Goal: Task Accomplishment & Management: Use online tool/utility

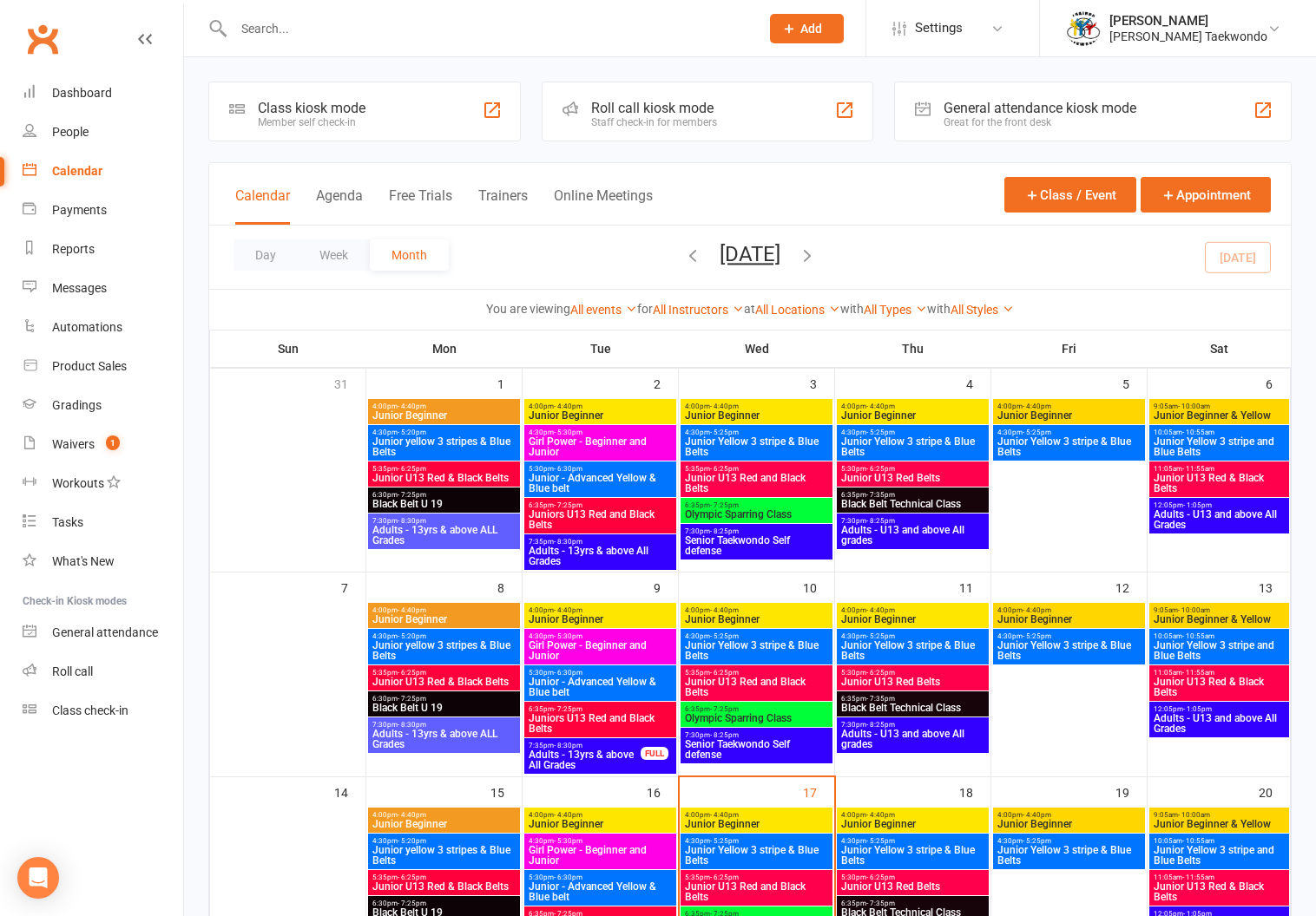
scroll to position [274, 0]
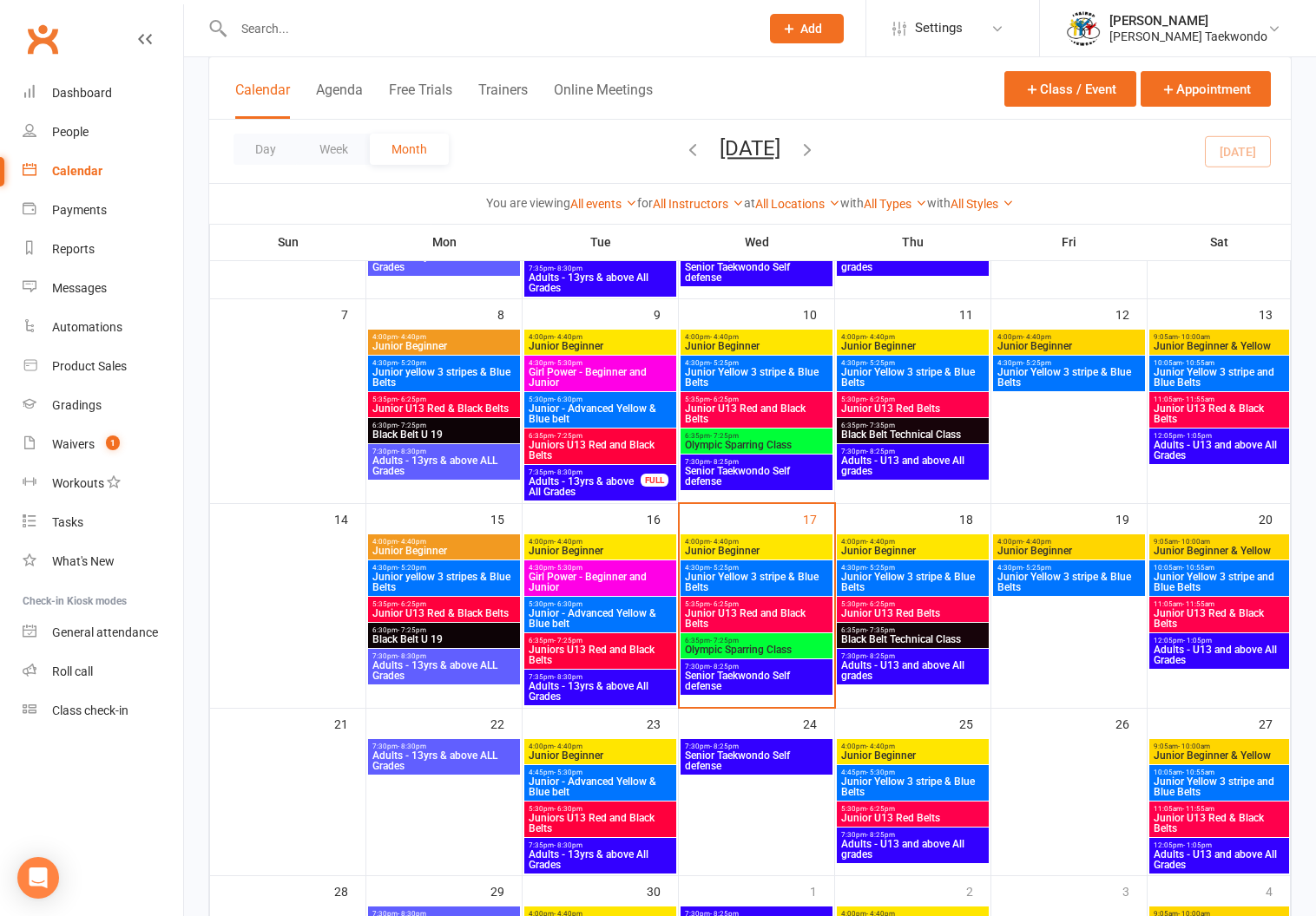
click at [735, 541] on span "- 4:40pm" at bounding box center [724, 542] width 29 height 8
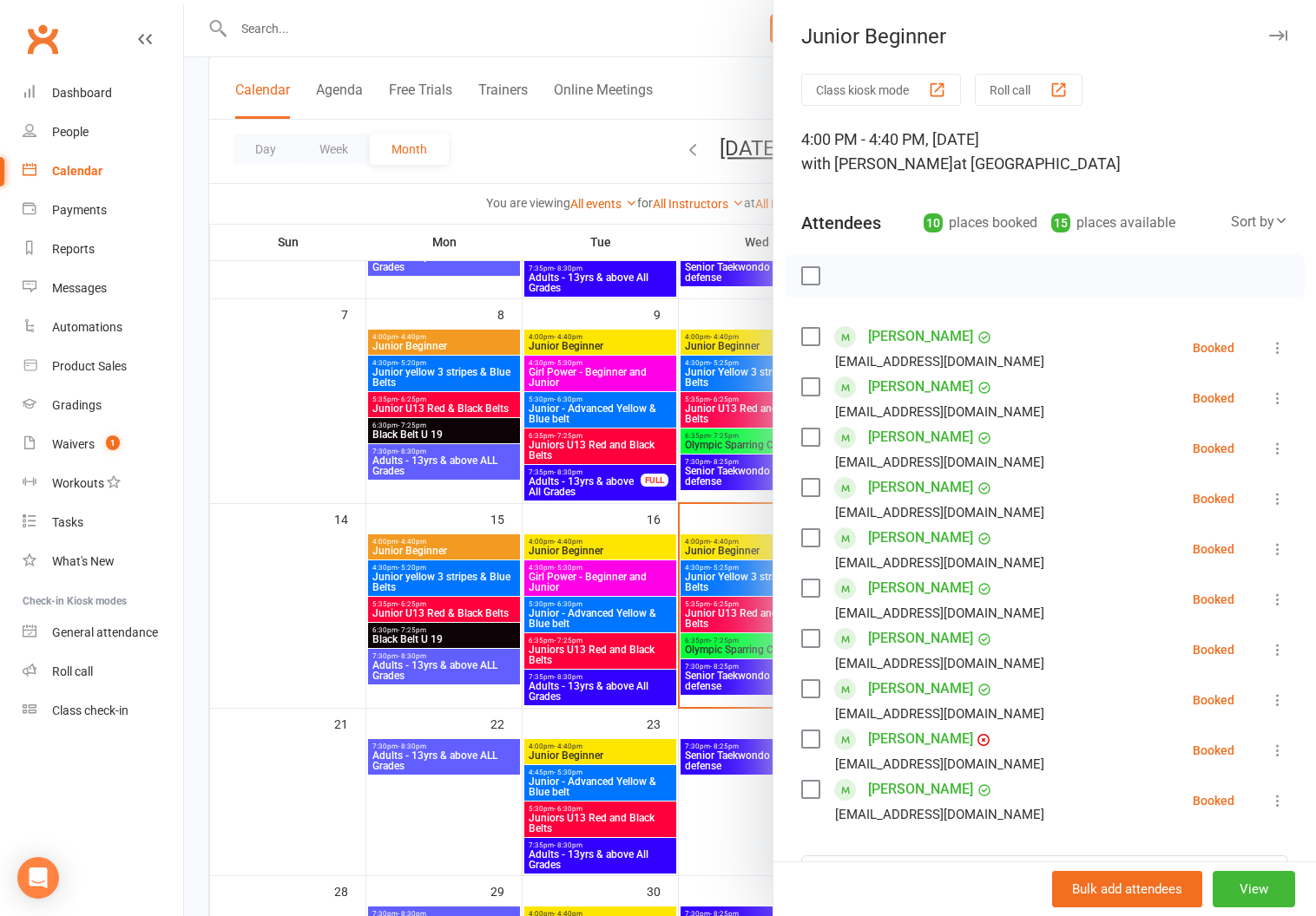
click at [1001, 81] on button "Roll call" at bounding box center [1028, 89] width 108 height 32
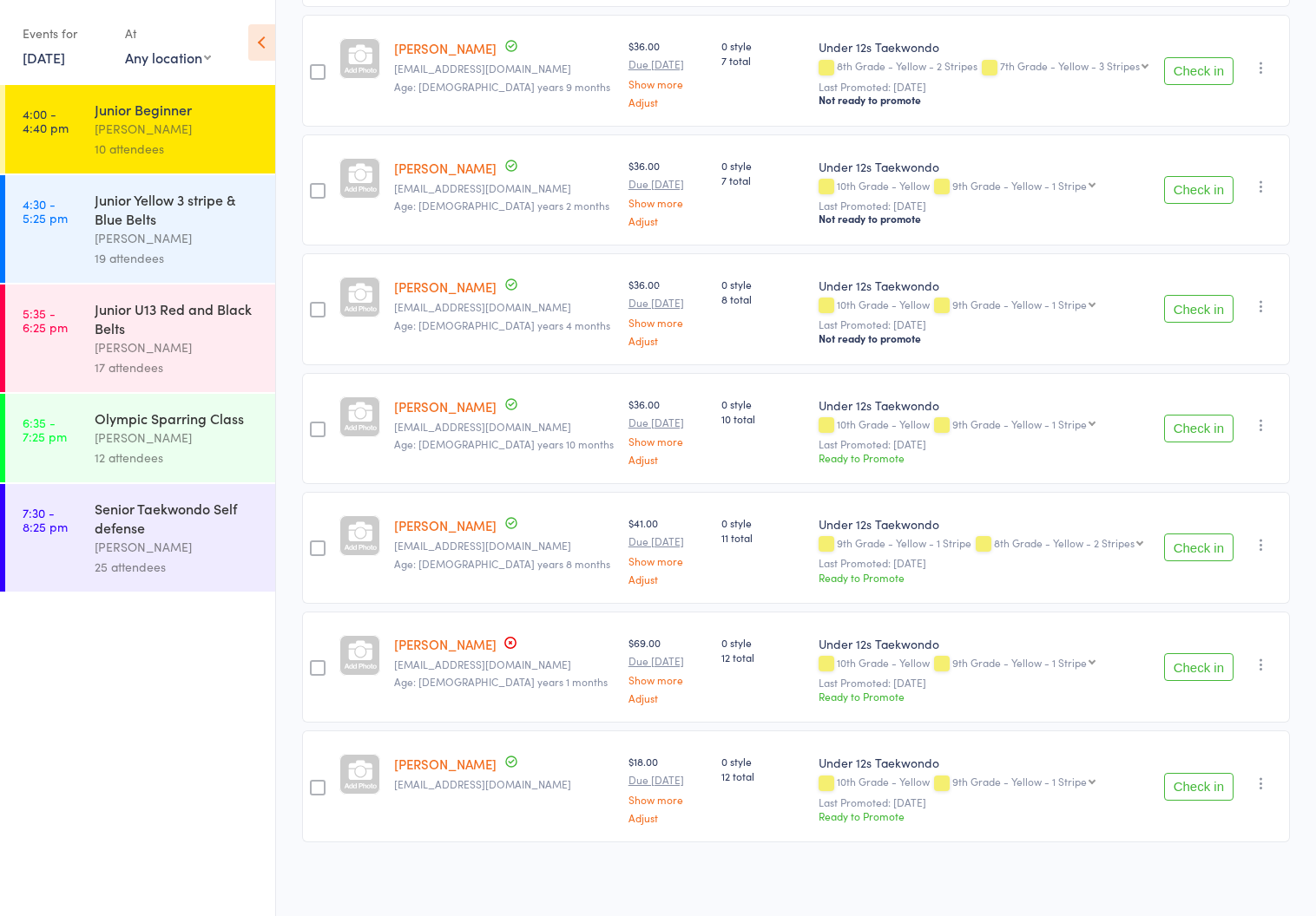
scroll to position [631, 0]
click at [101, 215] on div "Junior Yellow 3 stripe & Blue Belts" at bounding box center [177, 209] width 166 height 38
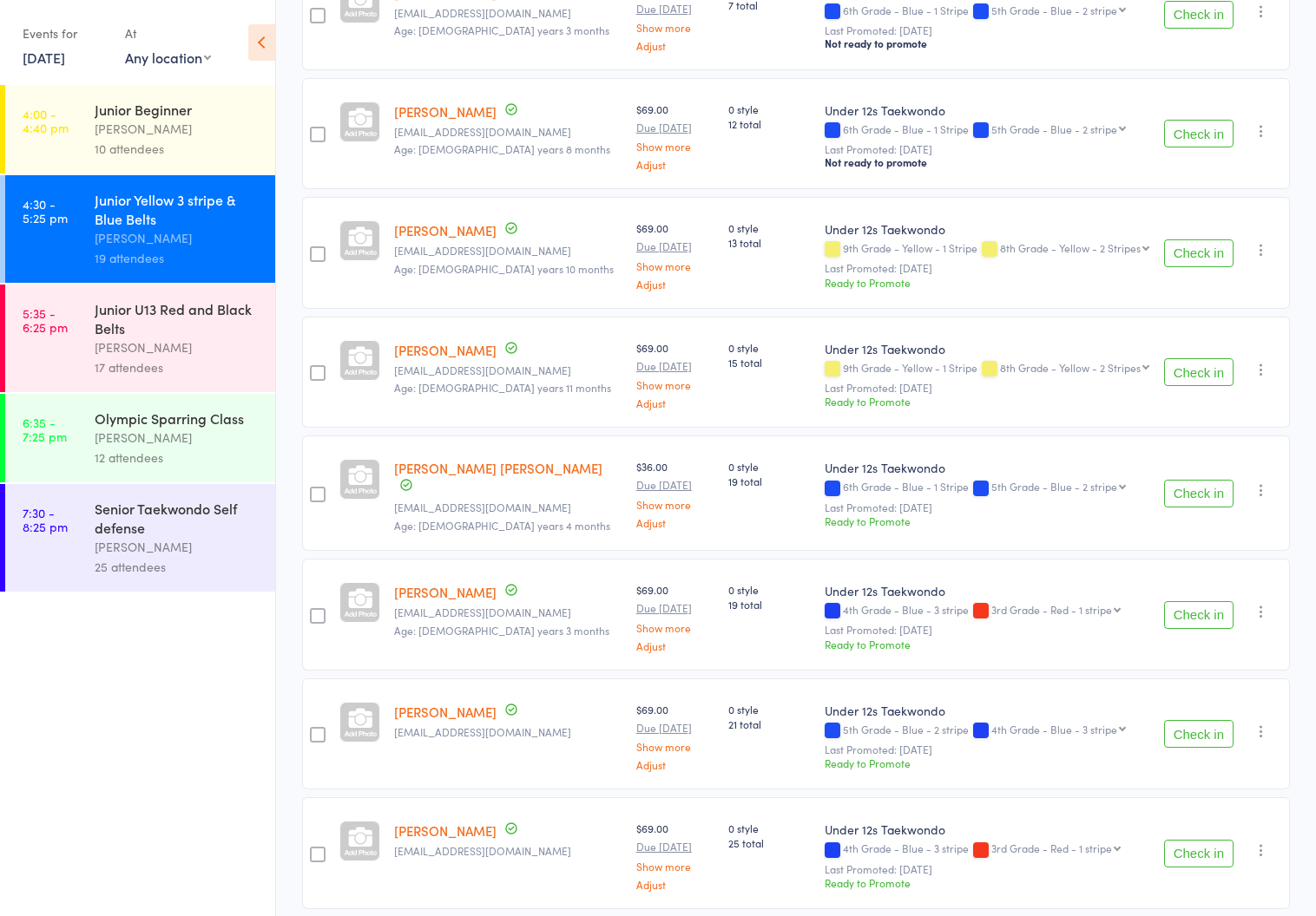
scroll to position [1702, 0]
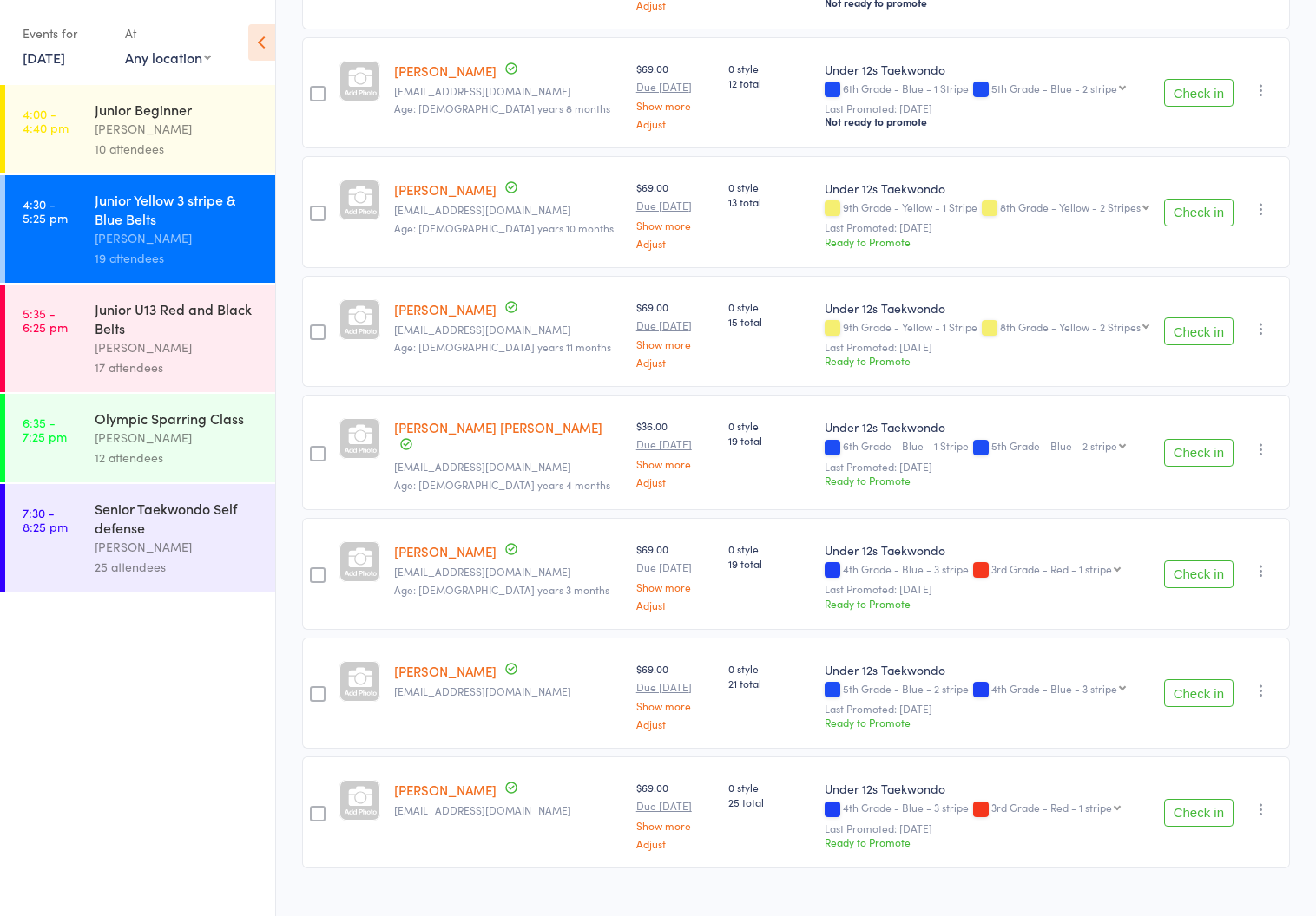
click at [118, 342] on div "[PERSON_NAME]" at bounding box center [177, 347] width 166 height 20
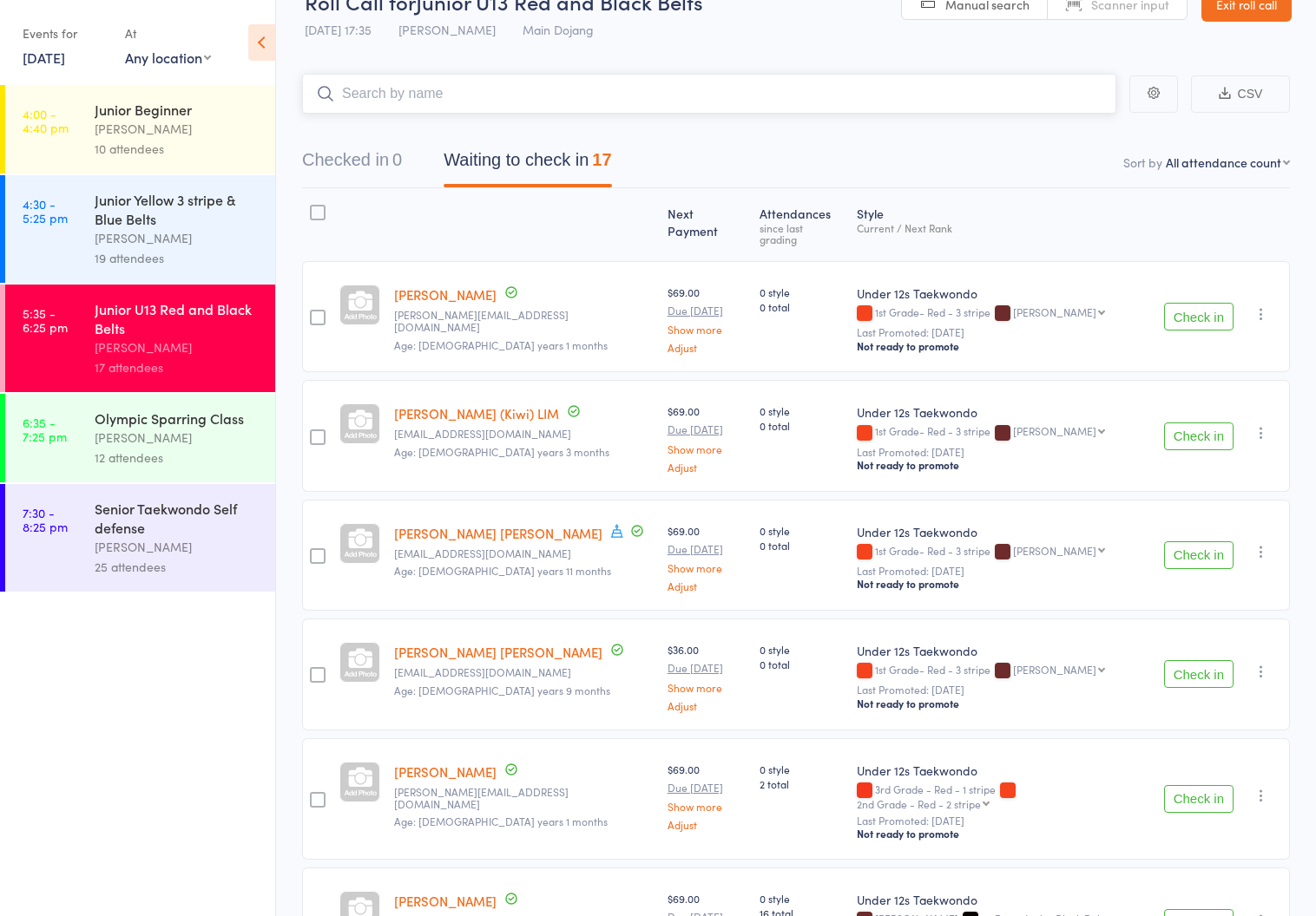
scroll to position [72, 0]
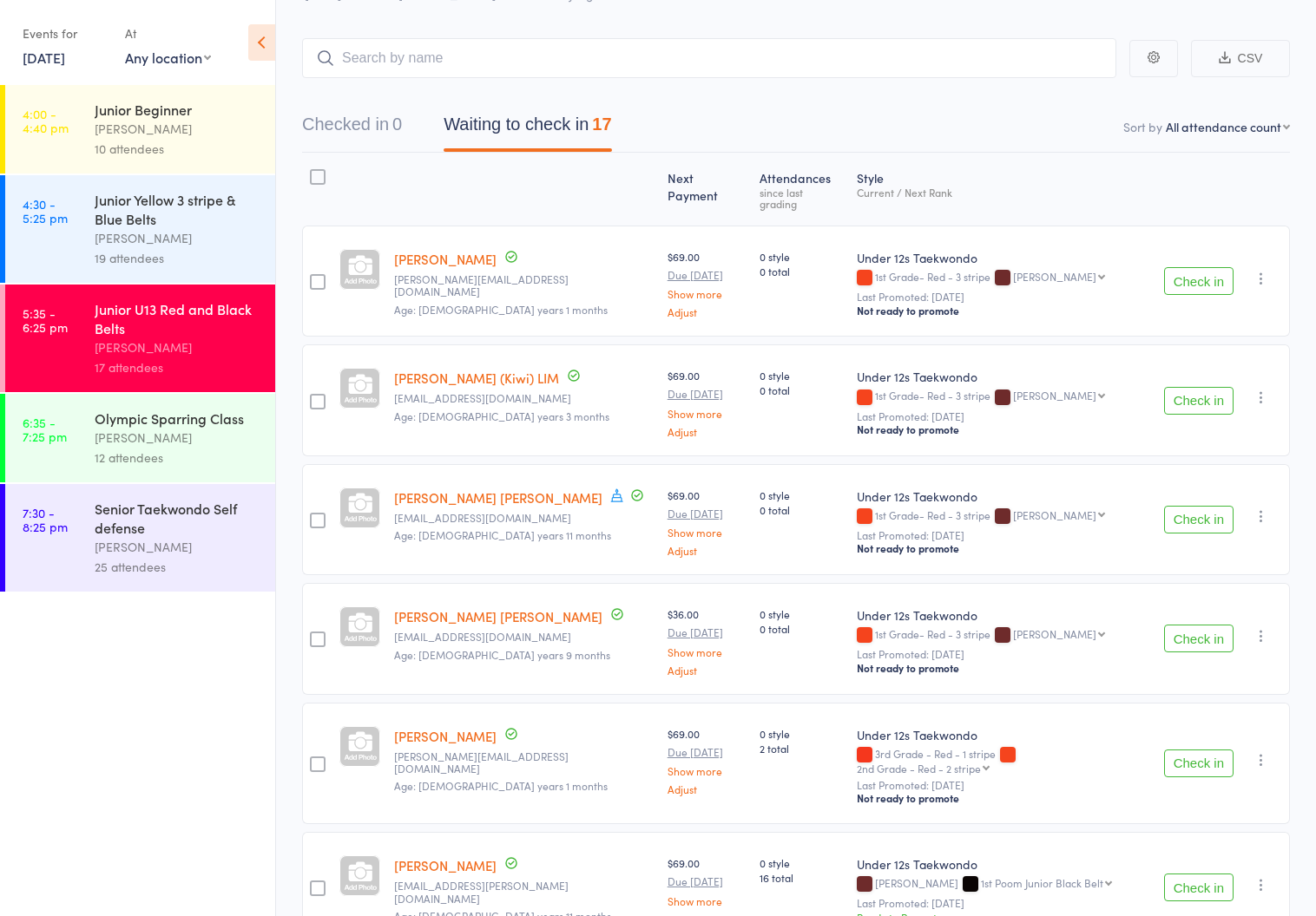
click at [131, 230] on div "[PERSON_NAME]" at bounding box center [177, 238] width 166 height 20
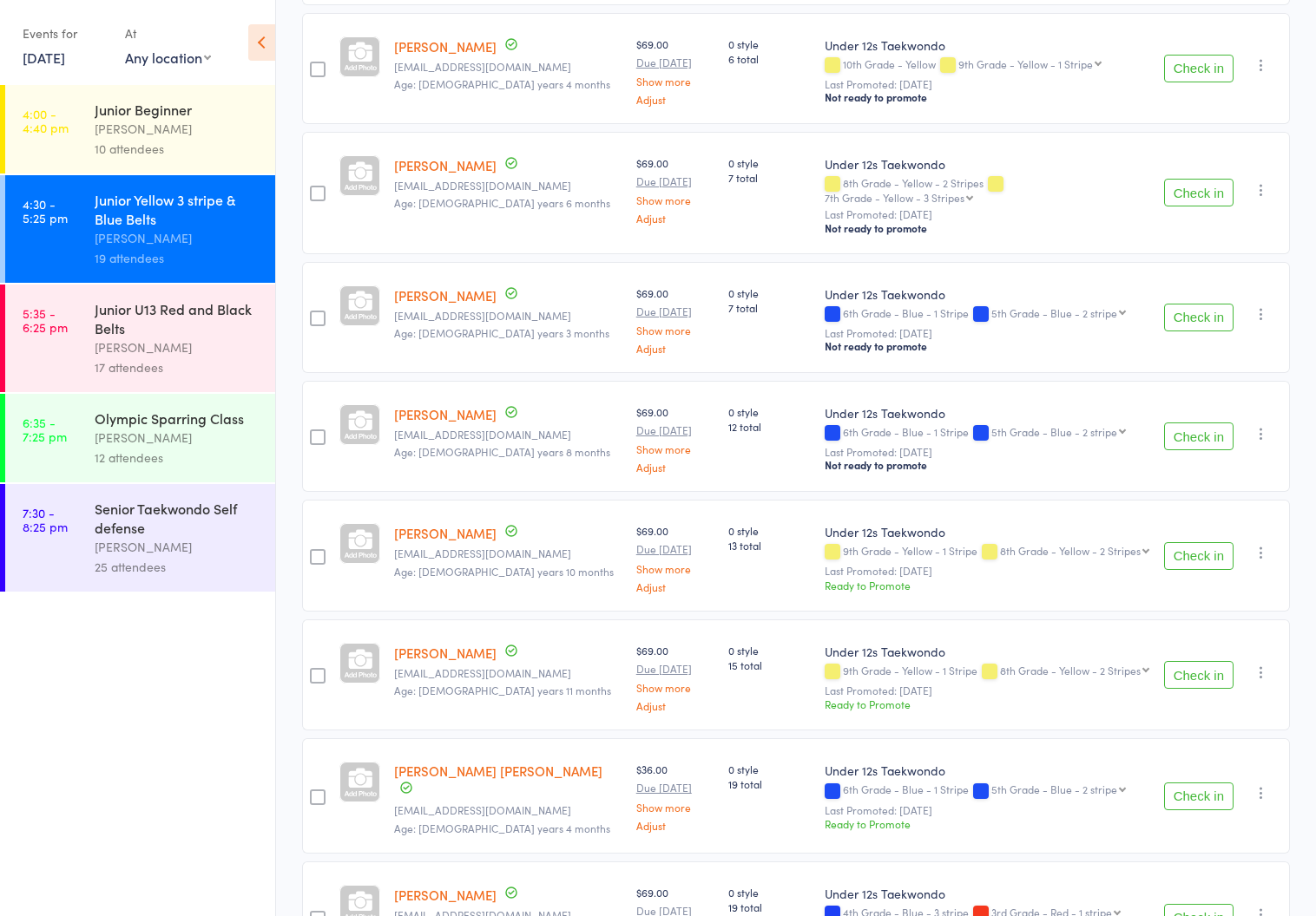
scroll to position [1695, 0]
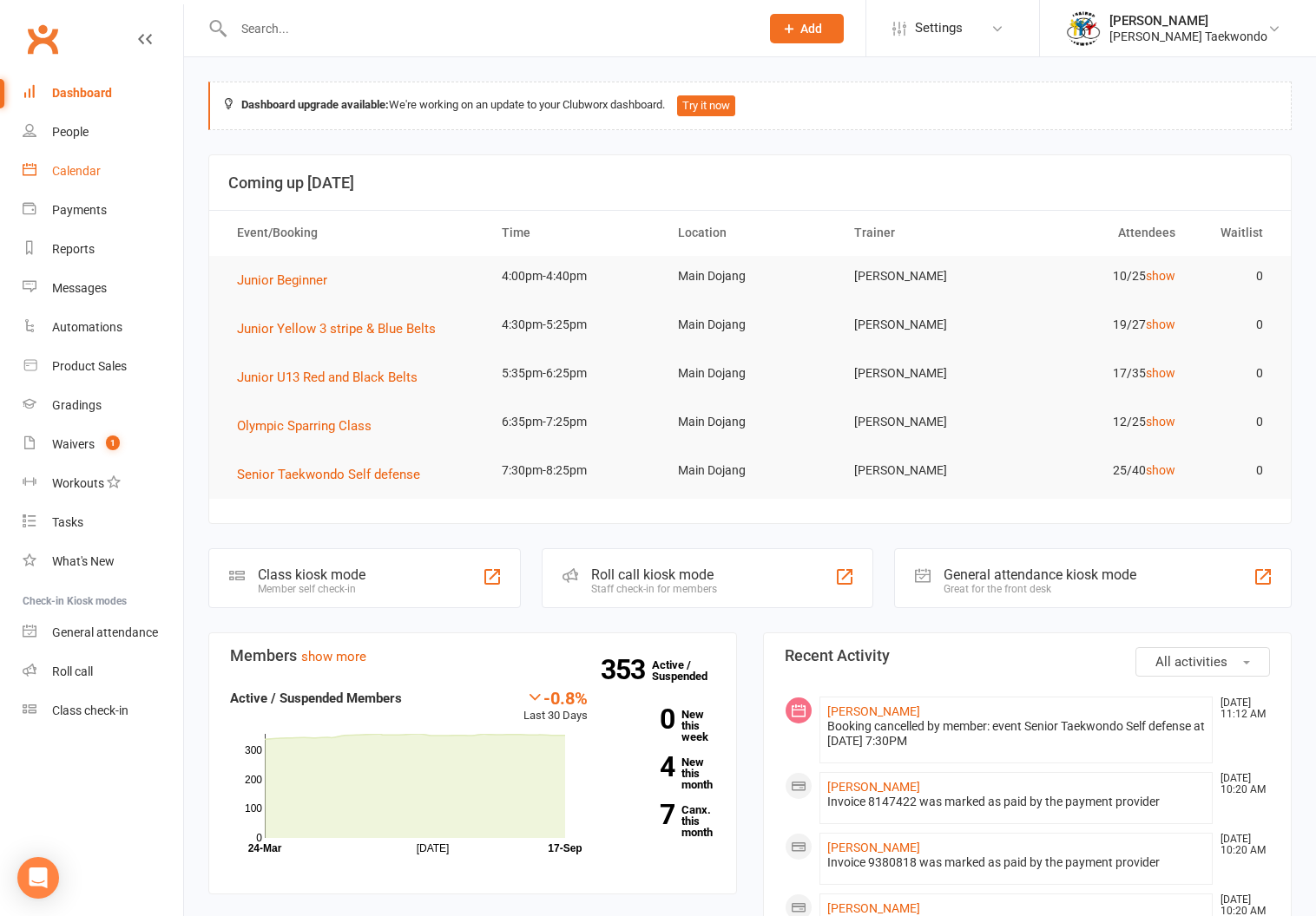
click at [72, 164] on div "Calendar" at bounding box center [76, 170] width 49 height 14
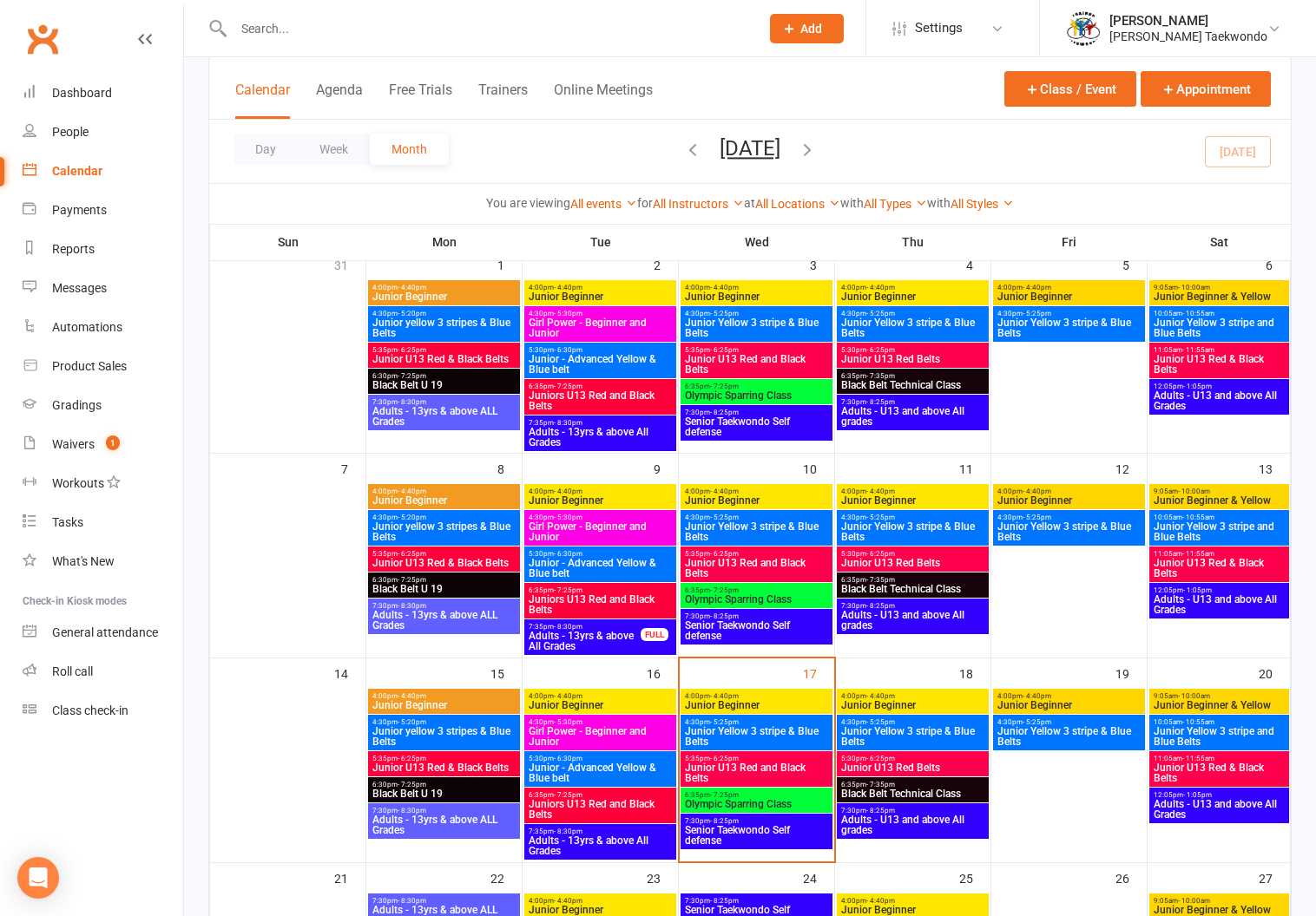
scroll to position [241, 0]
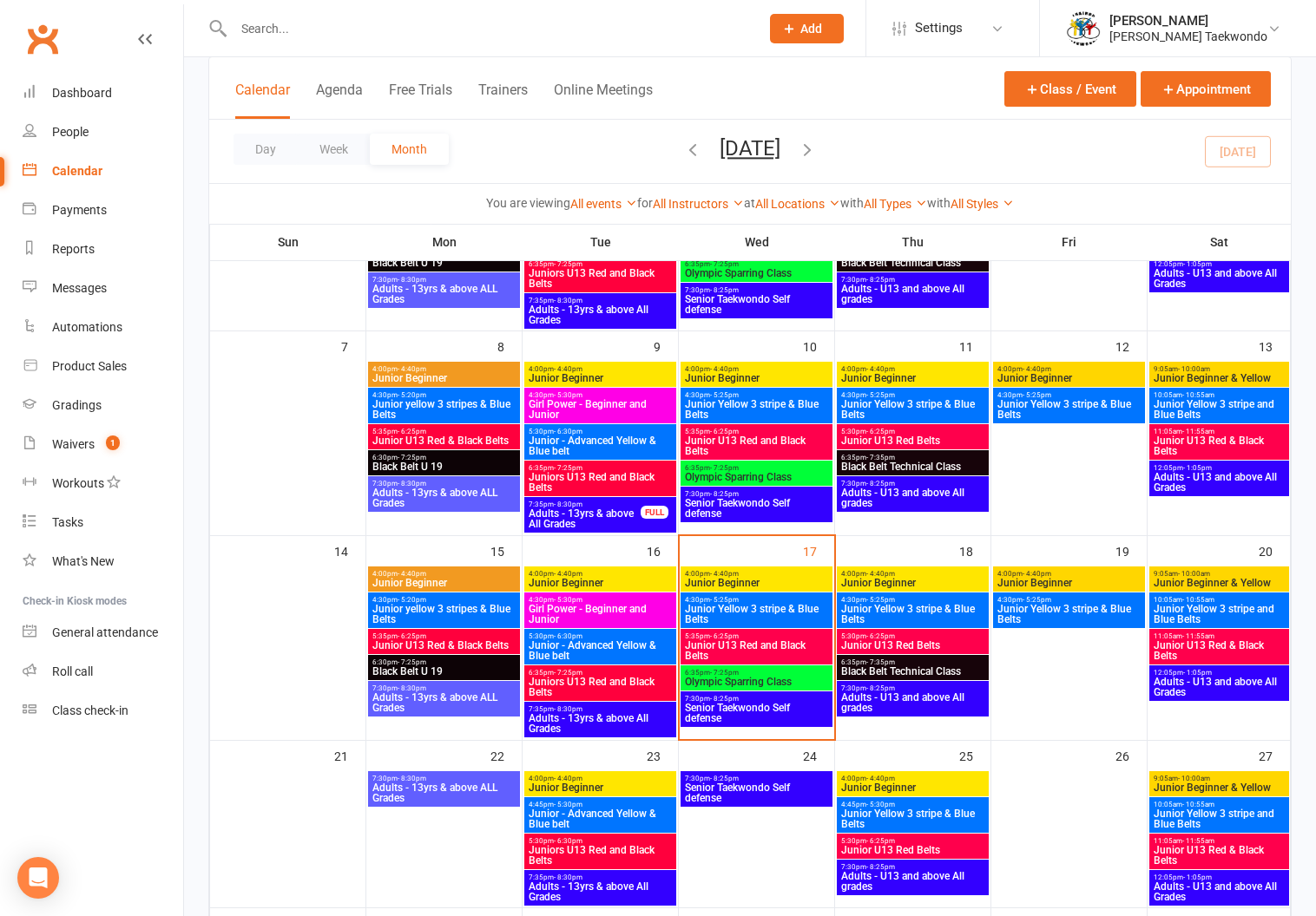
click at [1217, 571] on span "9:05am - 10:00am" at bounding box center [1219, 574] width 132 height 8
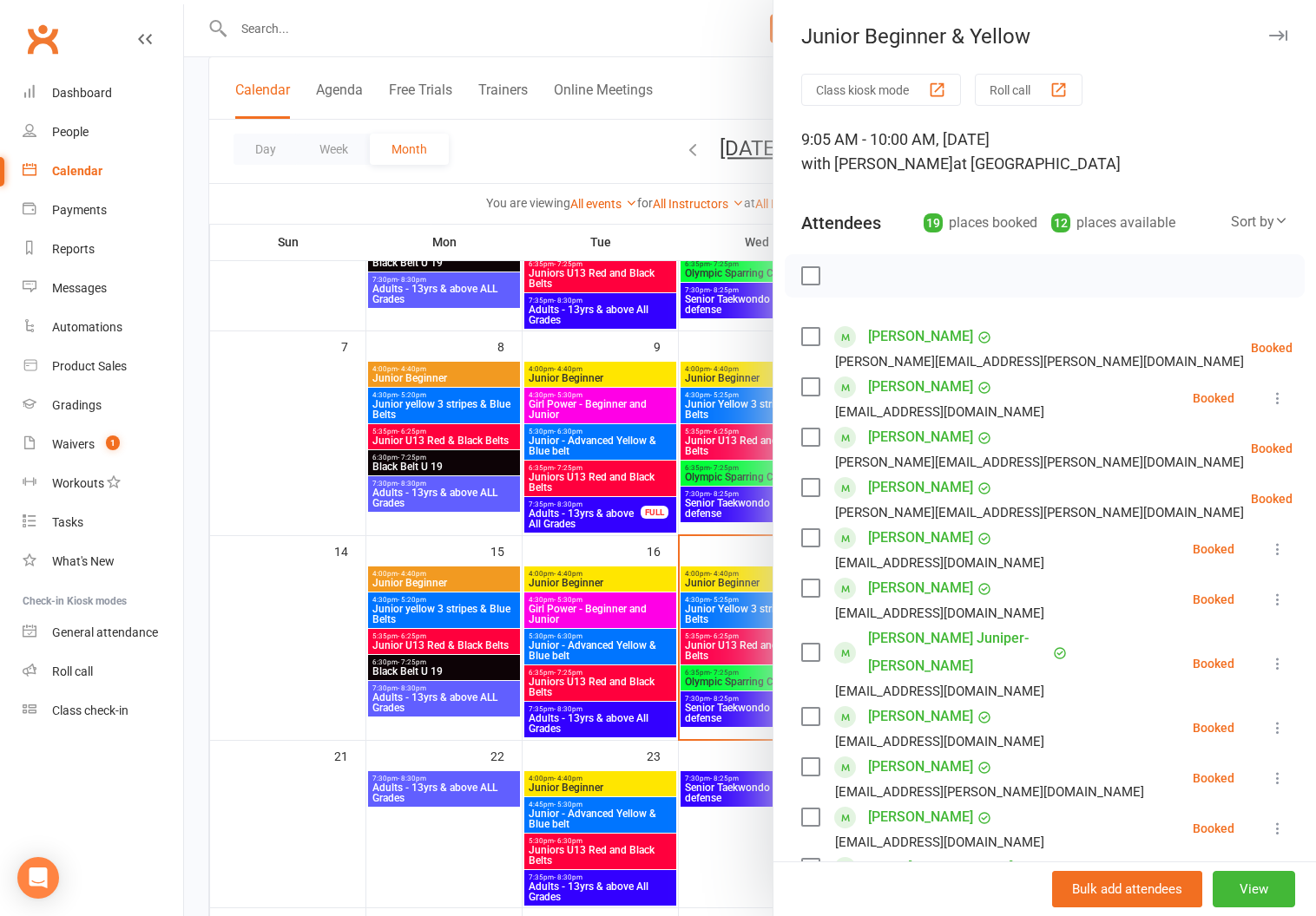
click at [1004, 81] on button "Roll call" at bounding box center [1028, 89] width 108 height 32
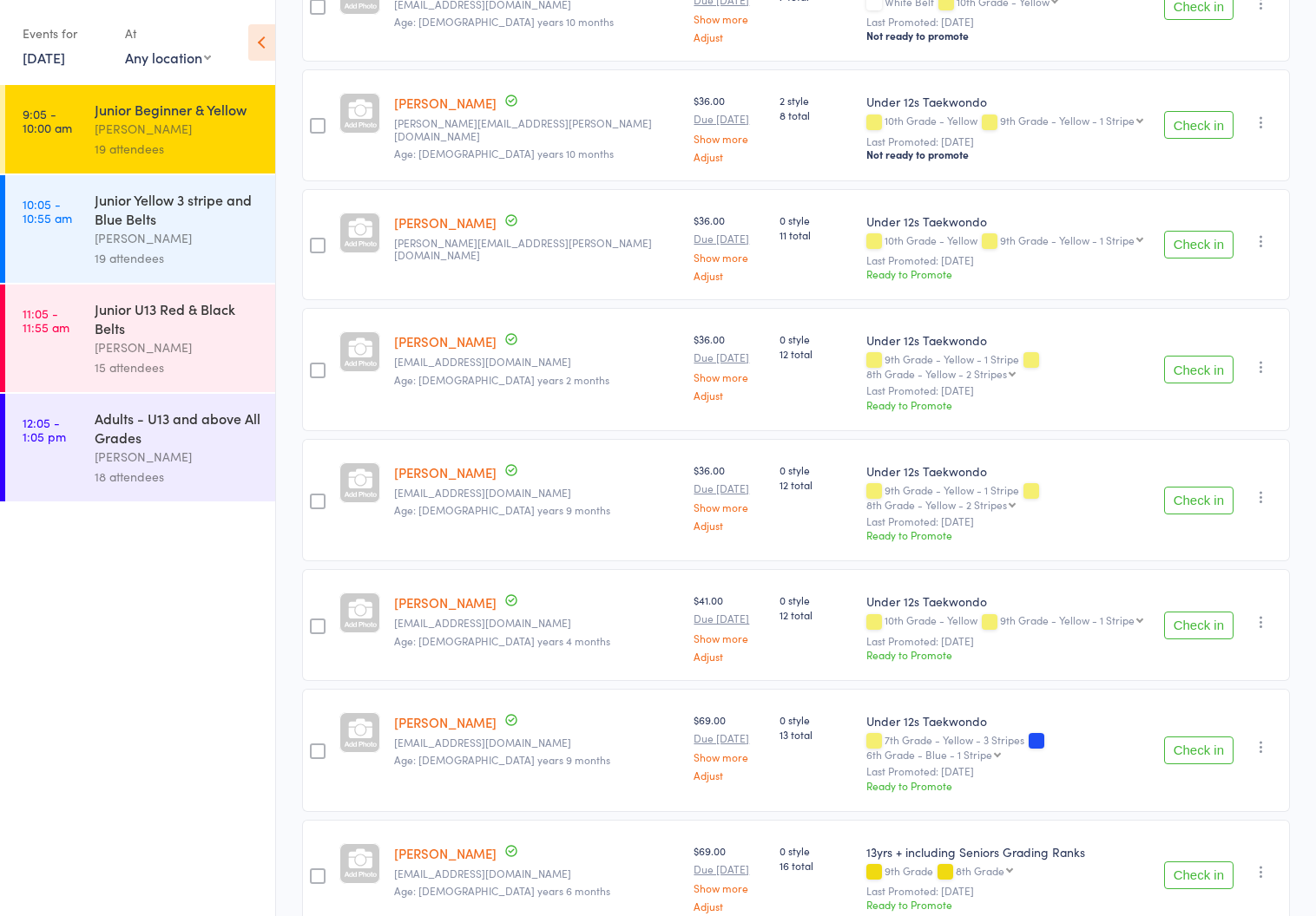
scroll to position [1702, 0]
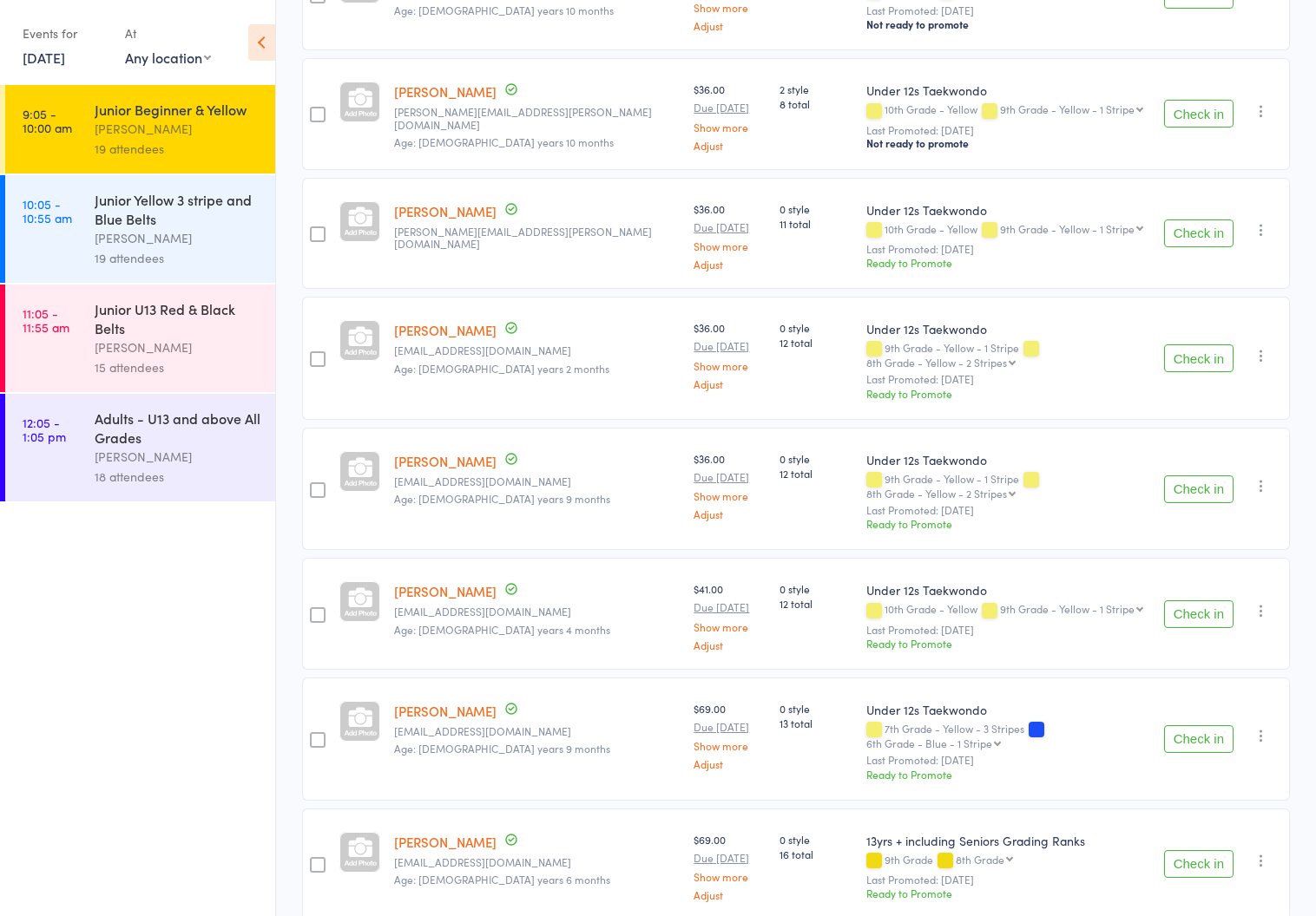
click at [123, 226] on div "Junior Yellow 3 stripe and Blue Belts" at bounding box center [177, 209] width 166 height 38
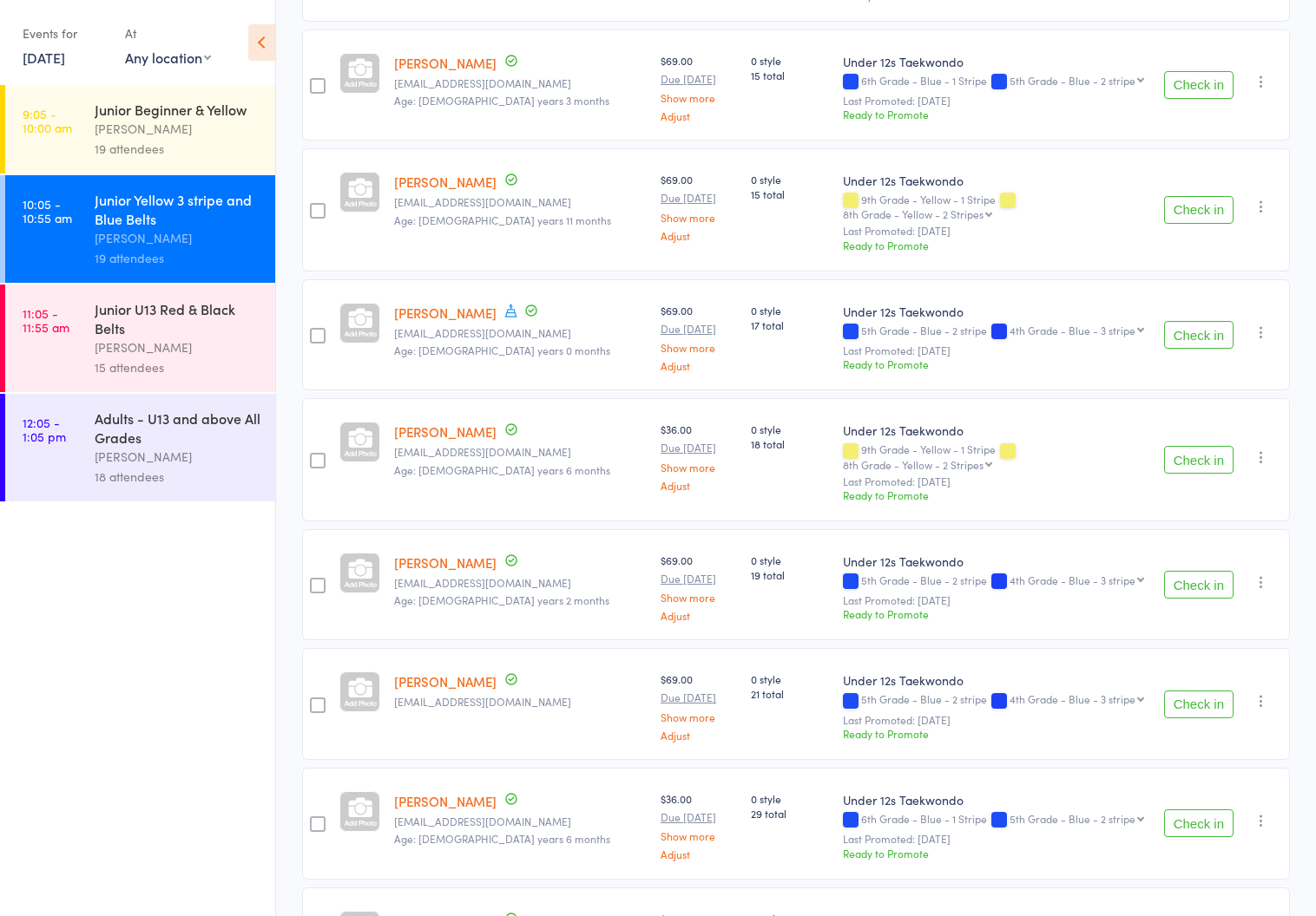
scroll to position [1702, 0]
